Goal: Task Accomplishment & Management: Manage account settings

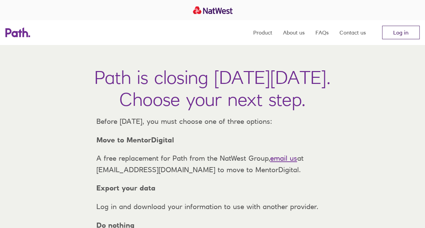
click at [408, 34] on link "Log in" at bounding box center [401, 33] width 38 height 14
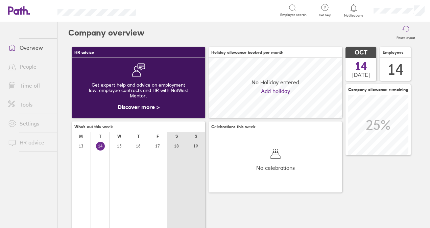
scroll to position [60, 133]
click at [356, 9] on icon at bounding box center [354, 8] width 8 height 8
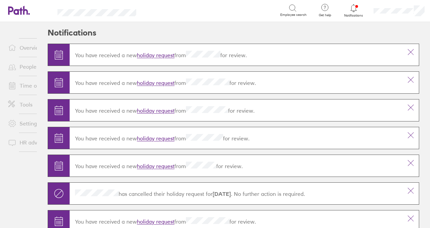
click at [168, 53] on link "holiday request" at bounding box center [156, 55] width 38 height 7
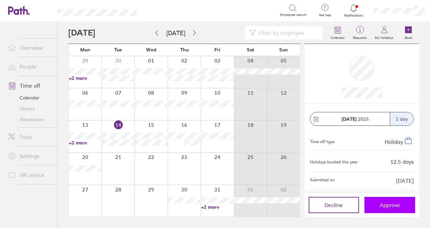
click at [387, 202] on span "Approve" at bounding box center [390, 205] width 21 height 6
